Goal: Information Seeking & Learning: Learn about a topic

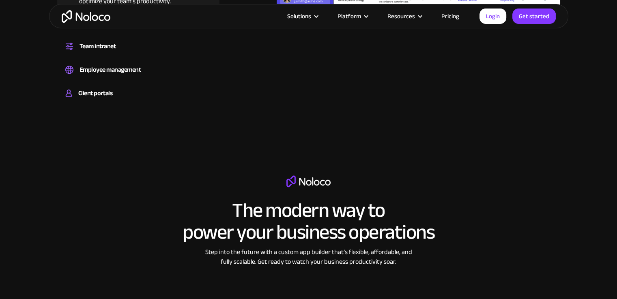
scroll to position [771, 0]
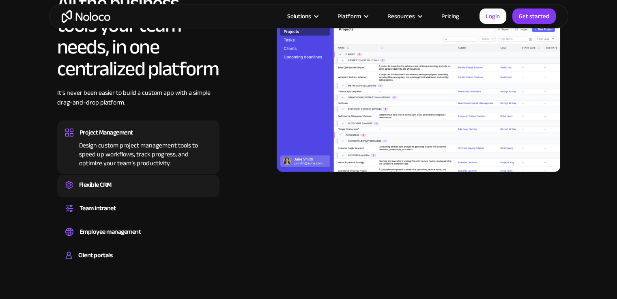
click at [109, 187] on div "Flexible CRM" at bounding box center [95, 185] width 32 height 12
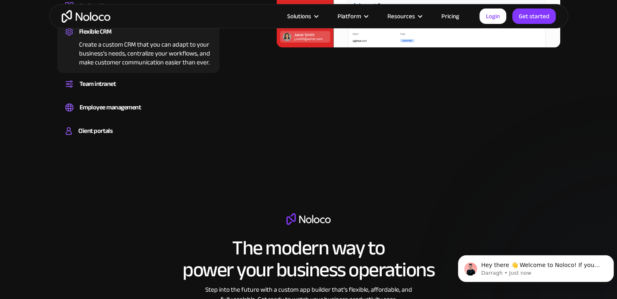
scroll to position [0, 0]
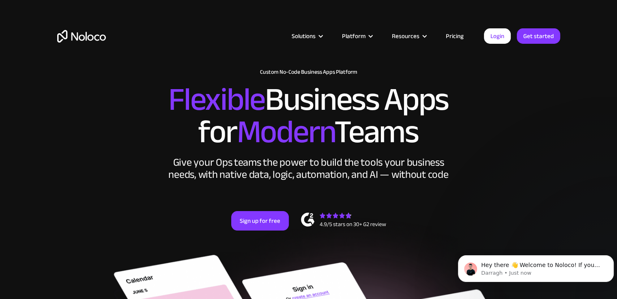
click at [455, 38] on link "Pricing" at bounding box center [455, 36] width 38 height 11
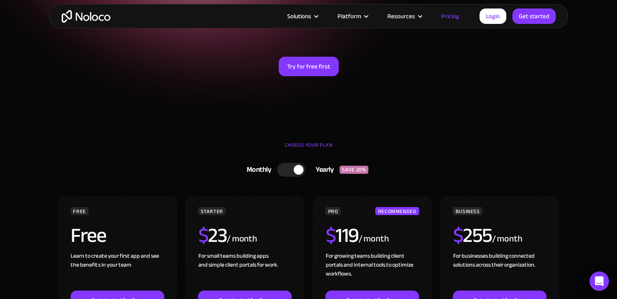
click at [287, 170] on div at bounding box center [291, 170] width 28 height 14
